Goal: Entertainment & Leisure: Consume media (video, audio)

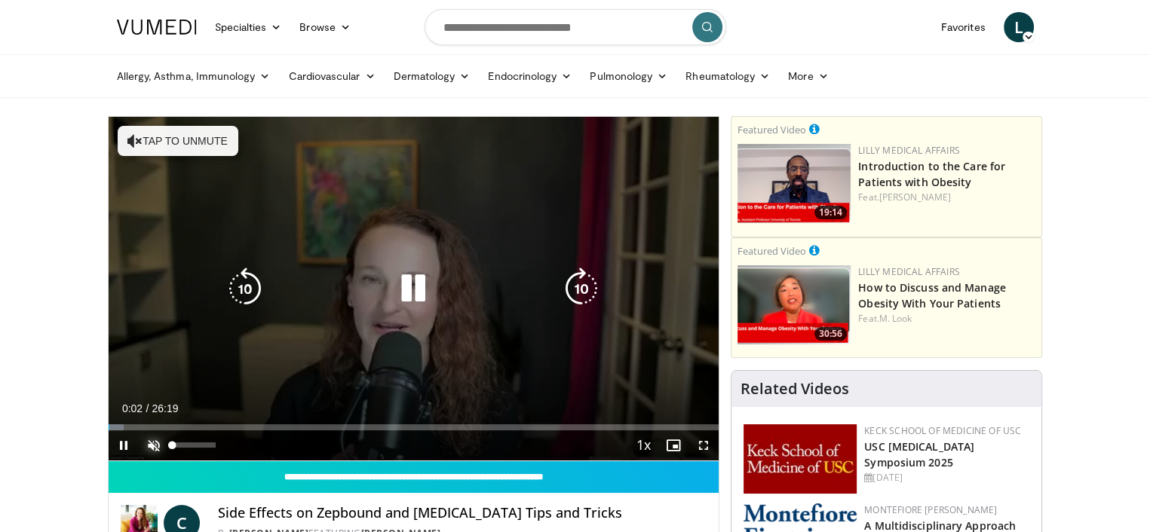
click at [151, 443] on span "Video Player" at bounding box center [154, 445] width 30 height 30
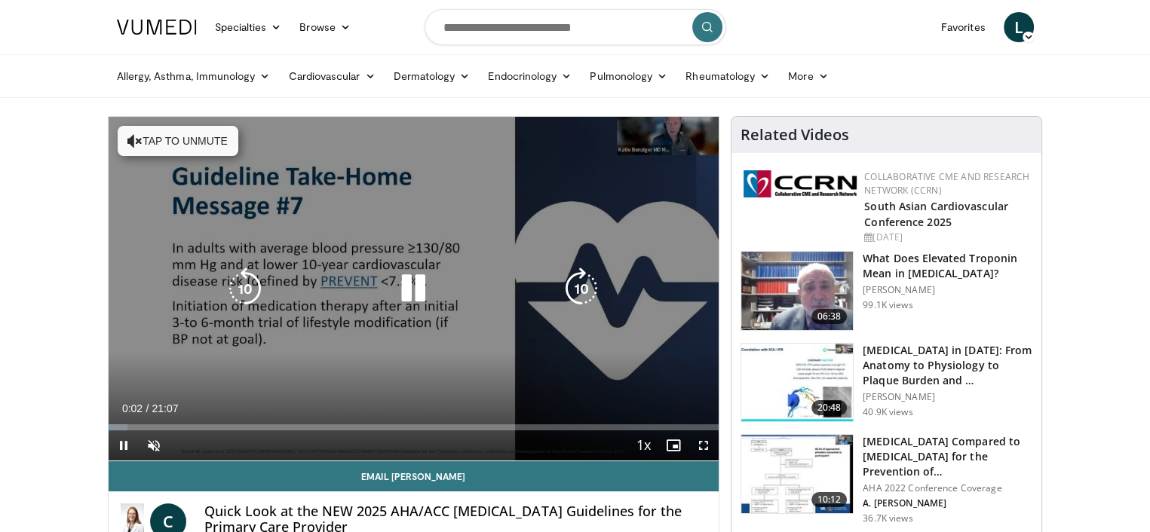
click at [418, 292] on icon "Video Player" at bounding box center [413, 289] width 42 height 42
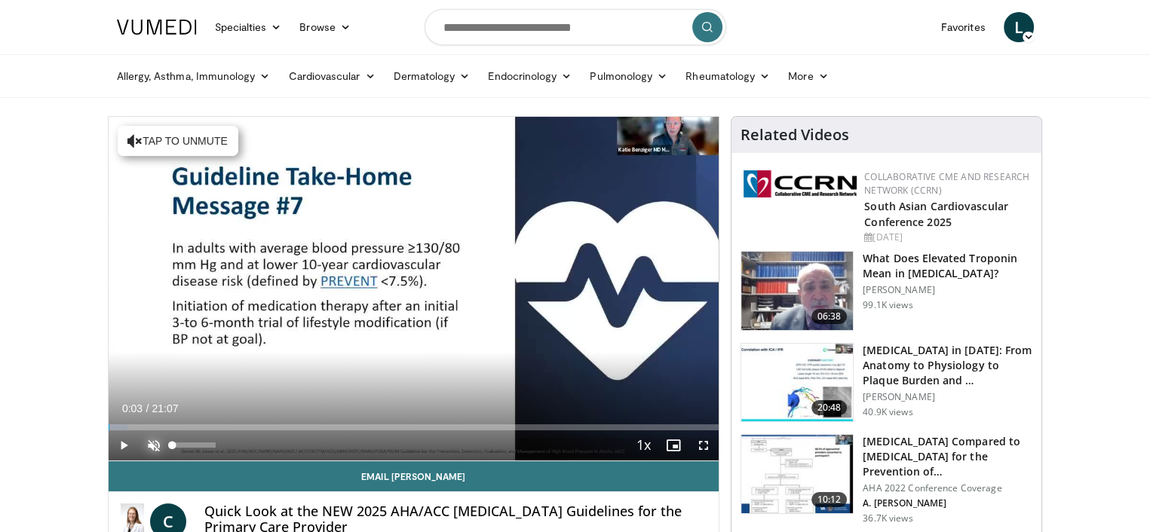
click at [148, 445] on span "Video Player" at bounding box center [154, 445] width 30 height 30
